Goal: Task Accomplishment & Management: Manage account settings

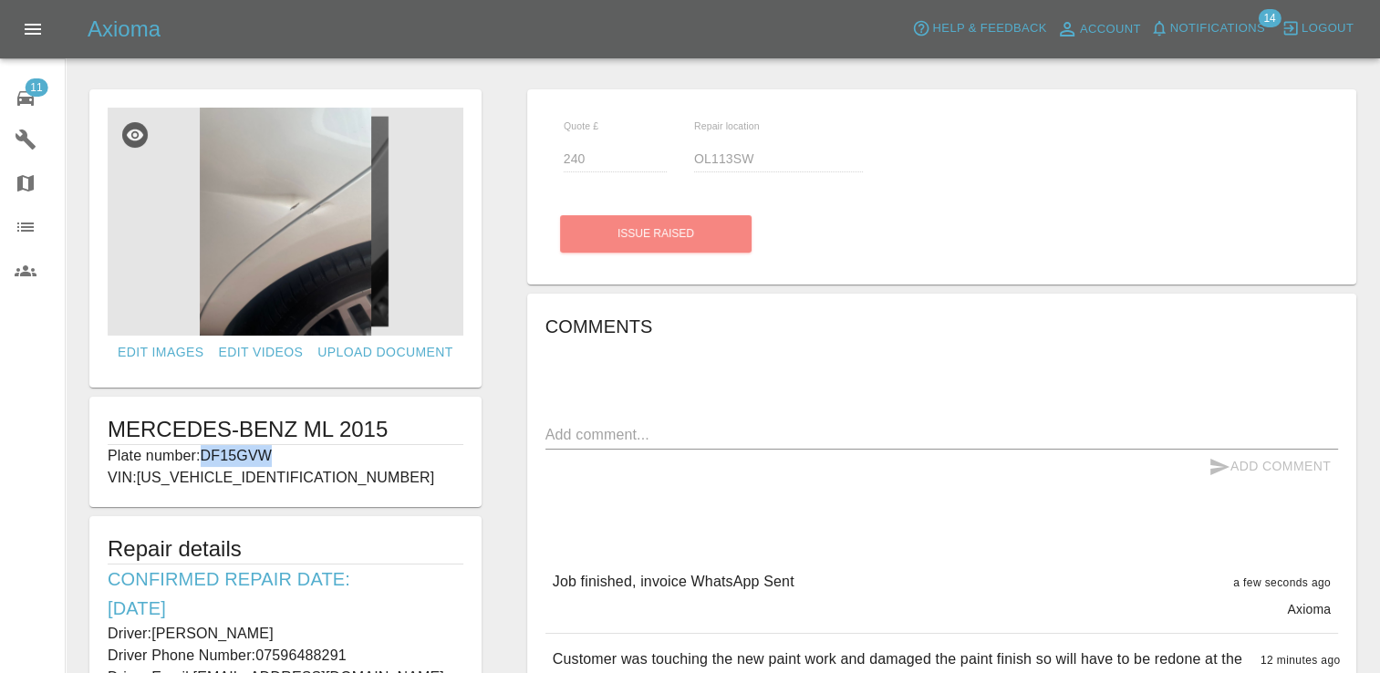
drag, startPoint x: 0, startPoint y: 0, endPoint x: 26, endPoint y: 95, distance: 98.2
click at [26, 95] on icon at bounding box center [26, 99] width 22 height 22
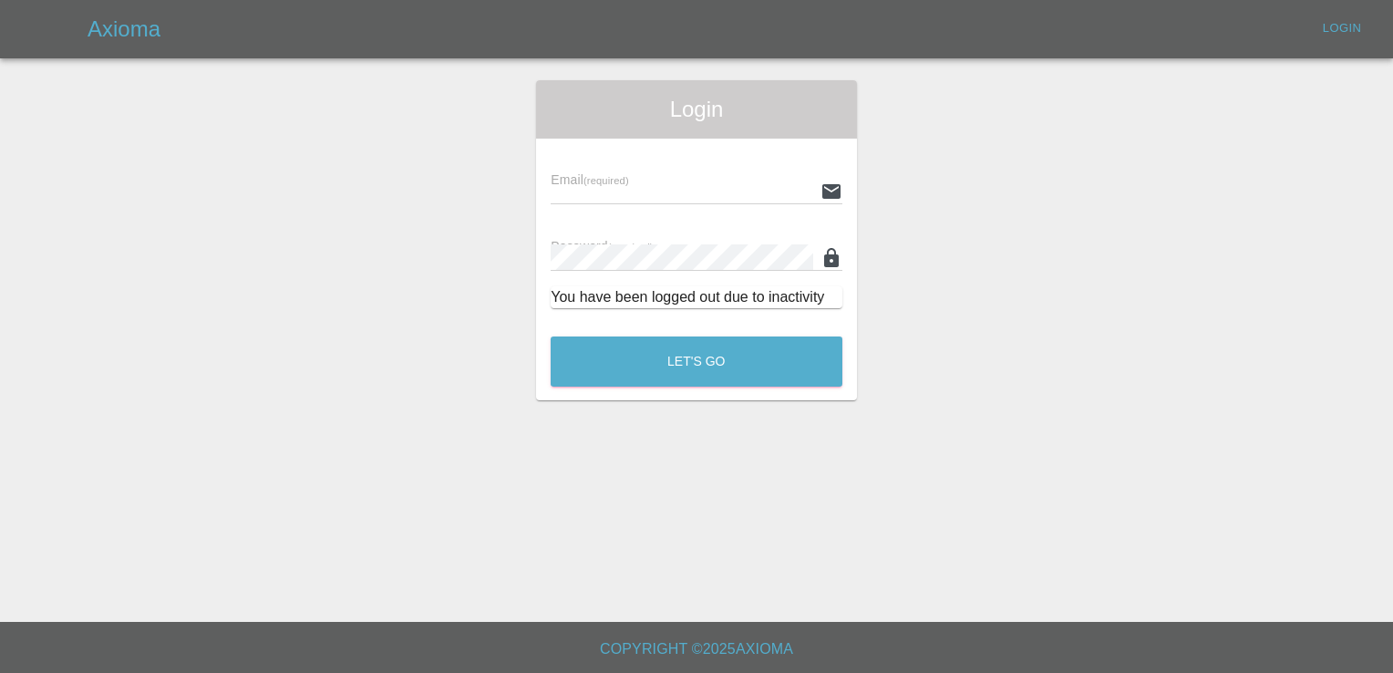
type input "[EMAIL_ADDRESS][DOMAIN_NAME]"
click at [709, 359] on button "Let's Go" at bounding box center [697, 362] width 292 height 50
